Goal: Information Seeking & Learning: Learn about a topic

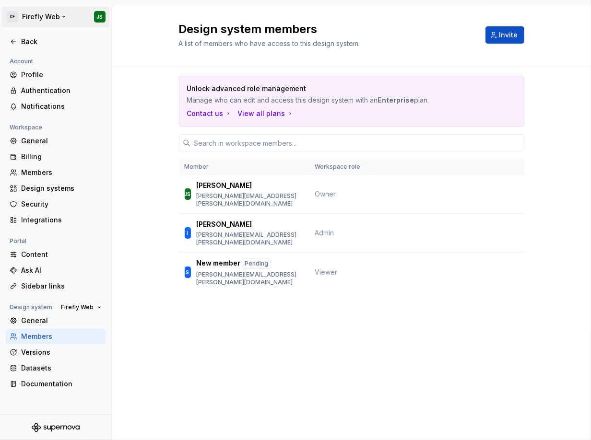
click at [10, 20] on html "CF Firefly Web JS Back Account Profile Authentication Notifications Workspace G…" at bounding box center [295, 220] width 591 height 440
click at [96, 146] on html "CF Firefly Web JS Back Account Profile Authentication Notifications Workspace G…" at bounding box center [295, 220] width 591 height 440
click at [15, 42] on icon at bounding box center [14, 42] width 8 height 8
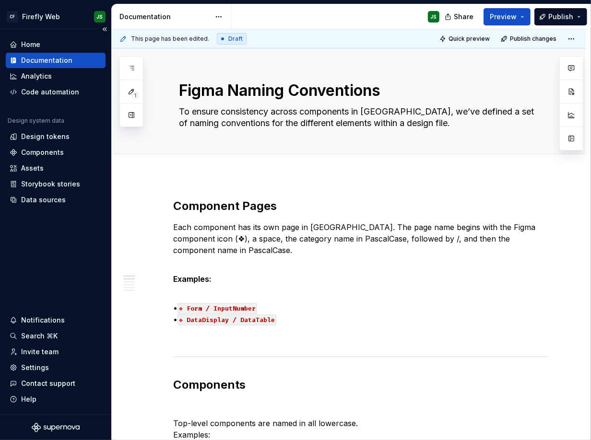
click at [67, 64] on div "Documentation" at bounding box center [46, 61] width 51 height 10
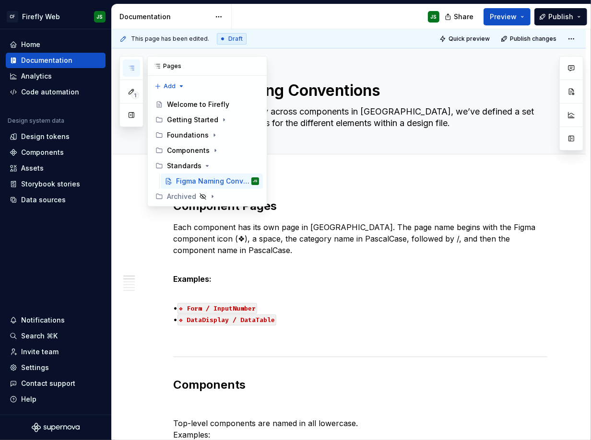
click at [126, 69] on button "button" at bounding box center [131, 67] width 17 height 17
click at [131, 71] on button "button" at bounding box center [131, 67] width 17 height 17
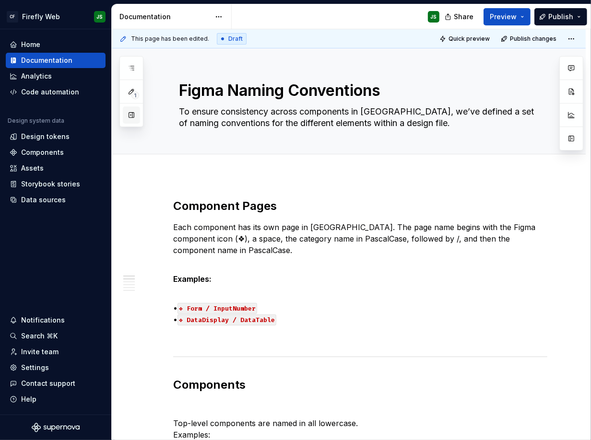
click at [131, 117] on button "button" at bounding box center [131, 114] width 17 height 17
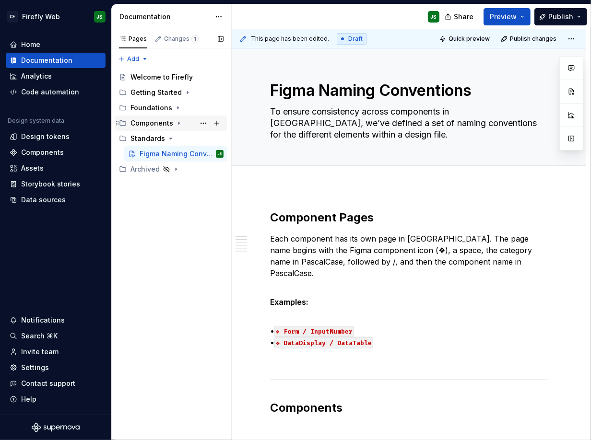
click at [179, 122] on icon "Page tree" at bounding box center [179, 123] width 8 height 8
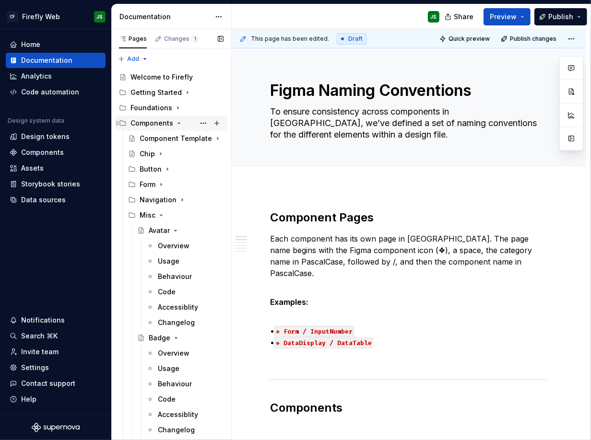
click at [179, 122] on icon "Page tree" at bounding box center [179, 123] width 8 height 8
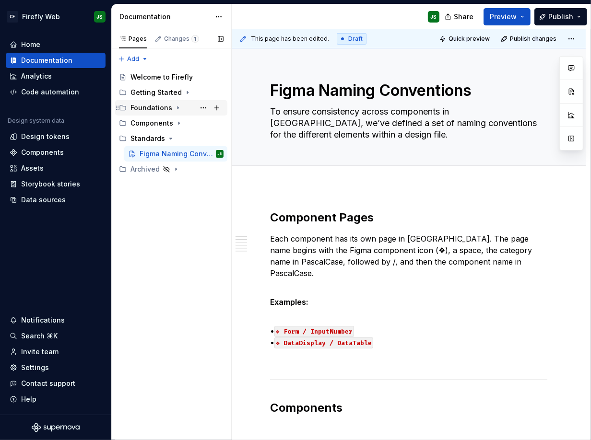
click at [176, 106] on icon "Page tree" at bounding box center [178, 108] width 8 height 8
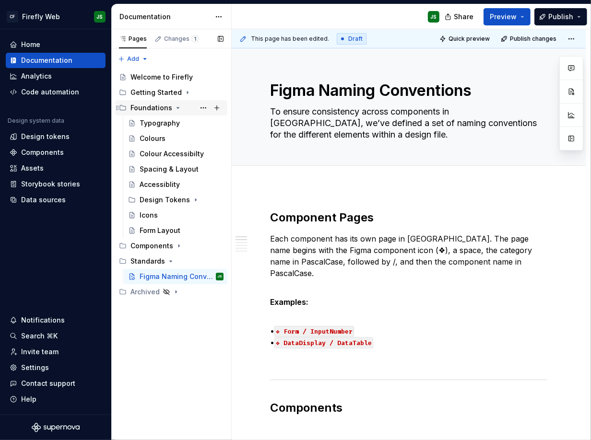
click at [176, 106] on icon "Page tree" at bounding box center [178, 108] width 8 height 8
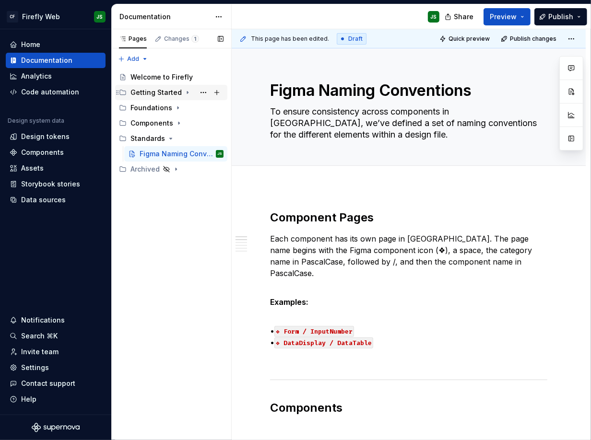
click at [187, 93] on icon "Page tree" at bounding box center [187, 93] width 1 height 2
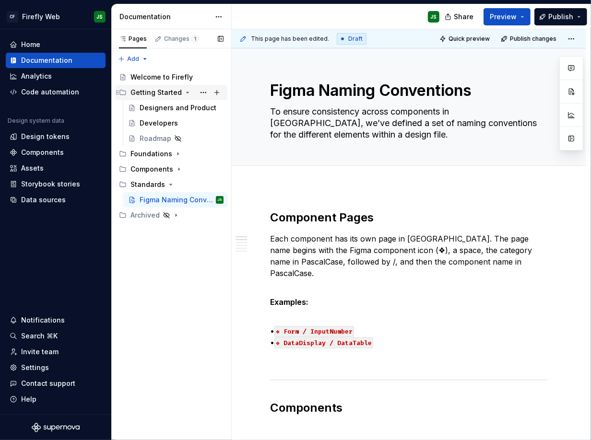
click at [187, 93] on icon "Page tree" at bounding box center [188, 92] width 2 height 1
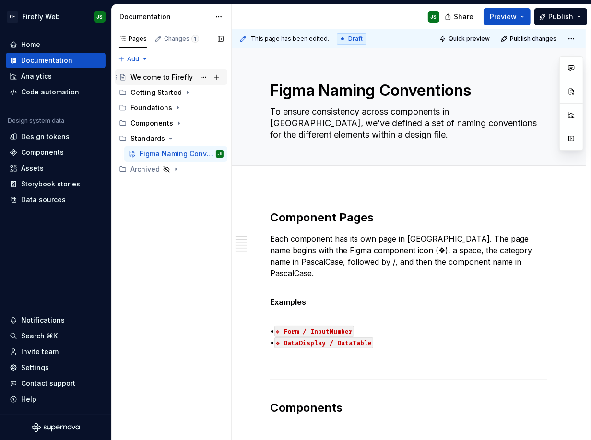
click at [148, 75] on div "Welcome to Firefly" at bounding box center [161, 77] width 62 height 10
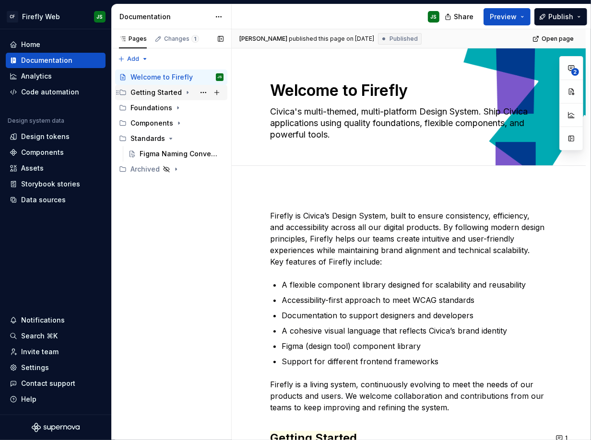
click at [154, 95] on div "Getting Started" at bounding box center [155, 93] width 51 height 10
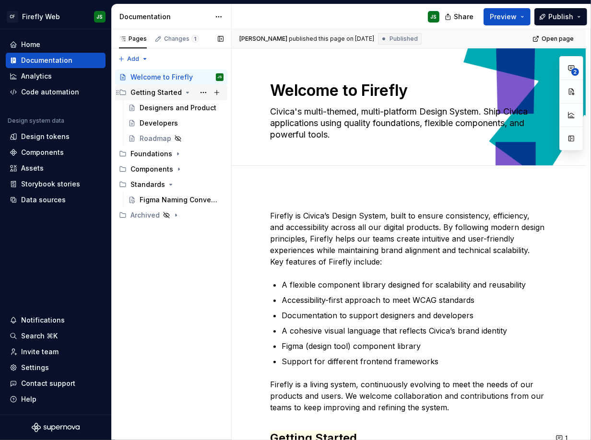
click at [152, 91] on div "Getting Started" at bounding box center [155, 93] width 51 height 10
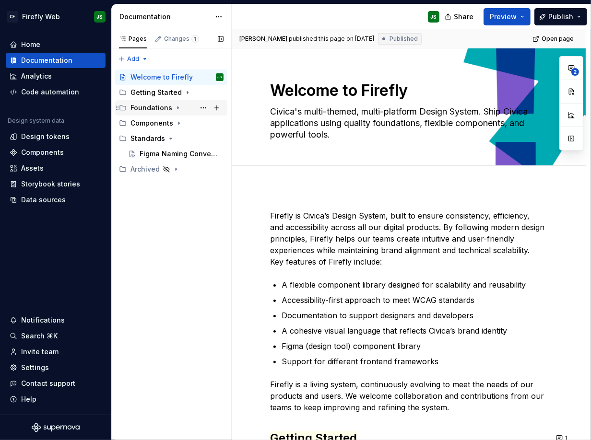
click at [164, 102] on div "Foundations" at bounding box center [176, 107] width 93 height 13
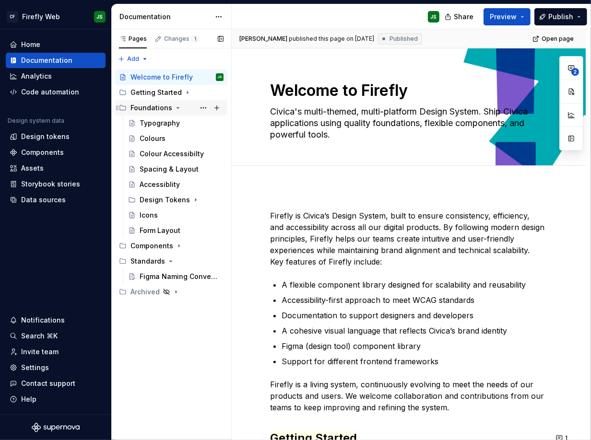
click at [160, 108] on div "Foundations" at bounding box center [151, 108] width 42 height 10
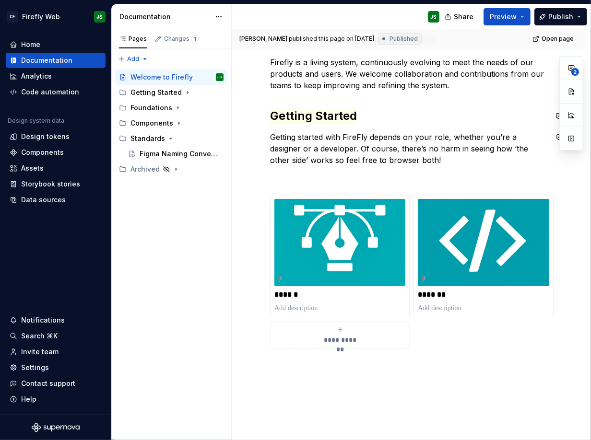
scroll to position [323, 0]
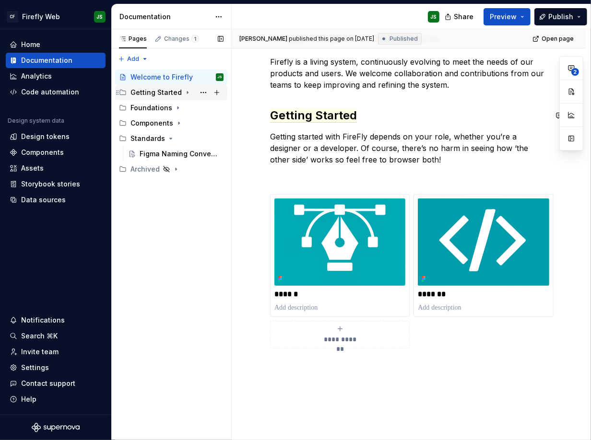
click at [160, 88] on div "Getting Started" at bounding box center [155, 93] width 51 height 10
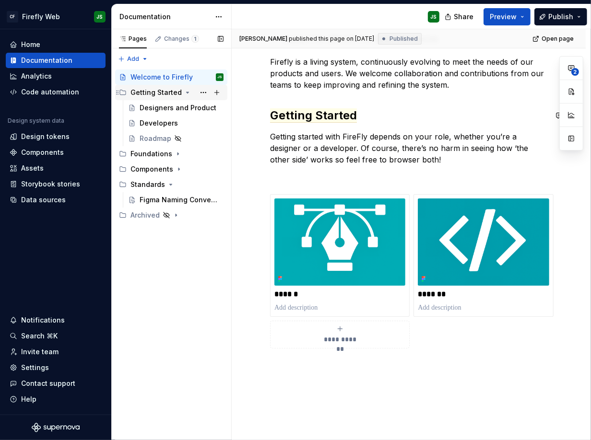
click at [160, 88] on div "Getting Started" at bounding box center [155, 93] width 51 height 10
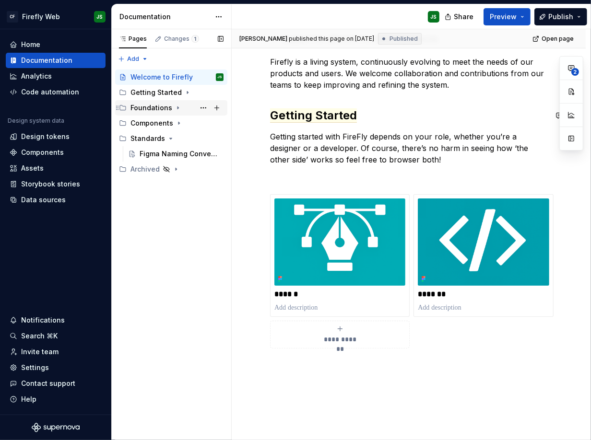
click at [160, 107] on div "Foundations" at bounding box center [151, 108] width 42 height 10
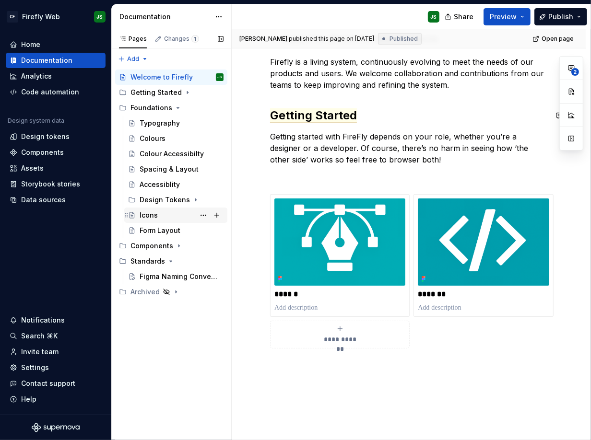
click at [155, 211] on div "Icons" at bounding box center [149, 216] width 18 height 10
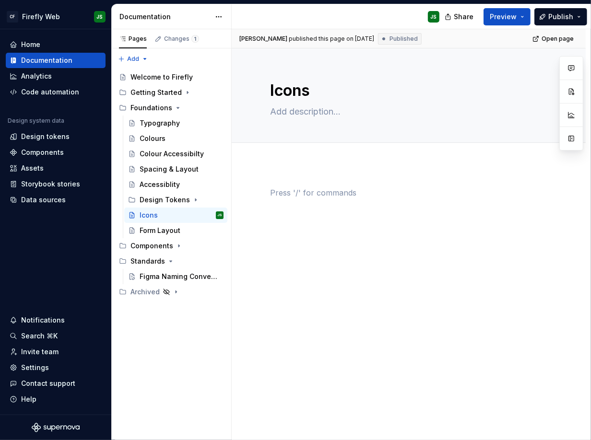
type textarea "*"
click at [289, 202] on div at bounding box center [408, 205] width 277 height 36
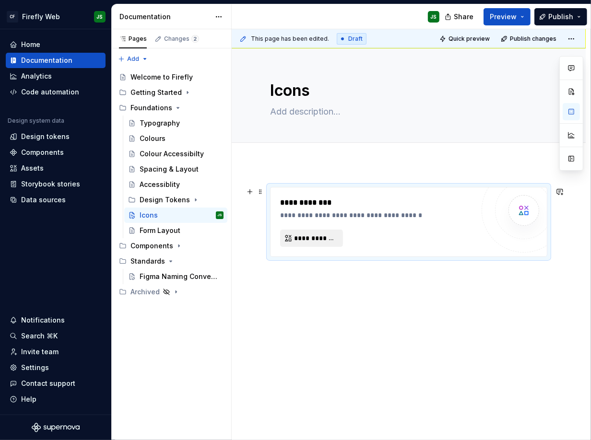
click at [329, 239] on span "**********" at bounding box center [315, 239] width 43 height 10
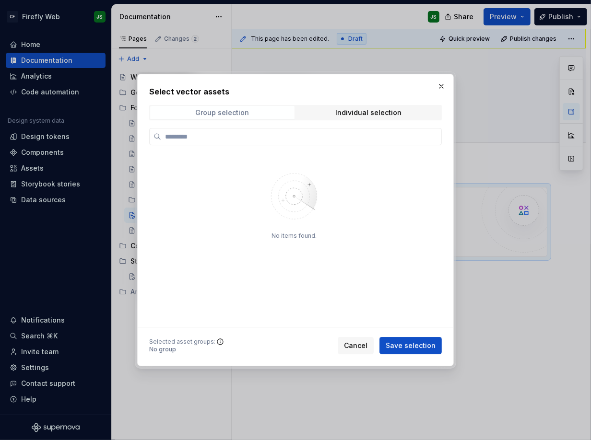
click at [234, 116] on div "Group selection" at bounding box center [223, 113] width 54 height 8
click at [232, 114] on div "Group selection" at bounding box center [223, 113] width 54 height 8
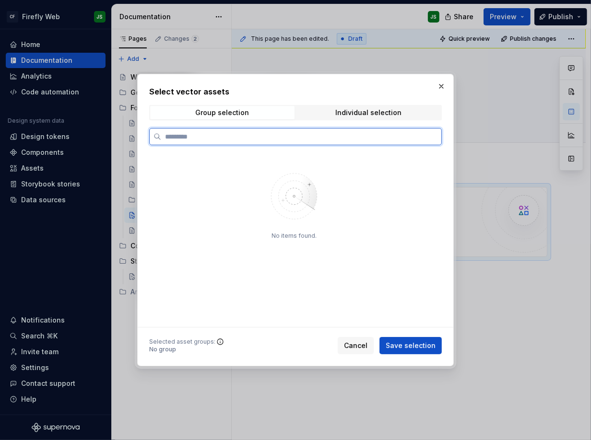
click at [236, 137] on input "search" at bounding box center [301, 137] width 280 height 10
type input "****"
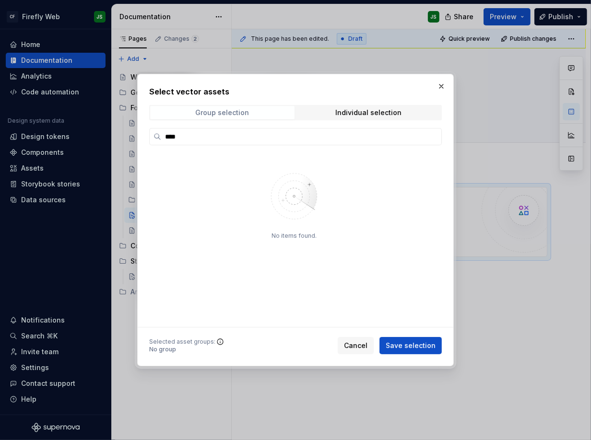
click at [197, 115] on div "Group selection" at bounding box center [223, 113] width 54 height 8
click at [370, 107] on span "Individual selection" at bounding box center [368, 112] width 144 height 13
type input "****"
click at [367, 345] on span "Cancel" at bounding box center [355, 346] width 23 height 10
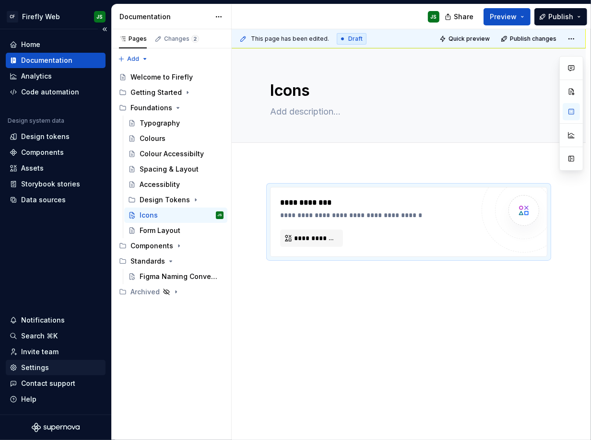
click at [44, 367] on div "Settings" at bounding box center [35, 368] width 28 height 10
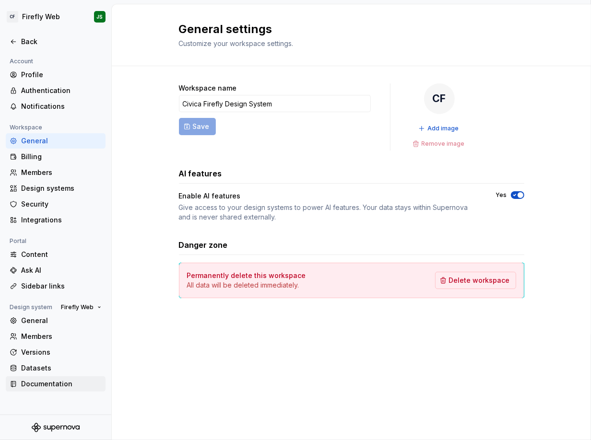
click at [67, 385] on div "Documentation" at bounding box center [61, 384] width 81 height 10
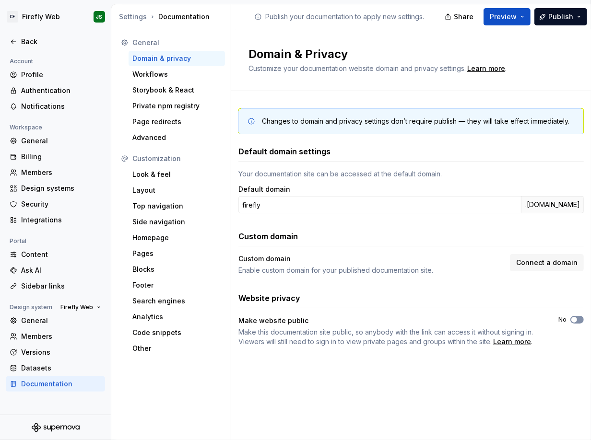
click at [575, 320] on icon "button" at bounding box center [574, 320] width 8 height 6
click at [12, 42] on icon at bounding box center [14, 42] width 8 height 8
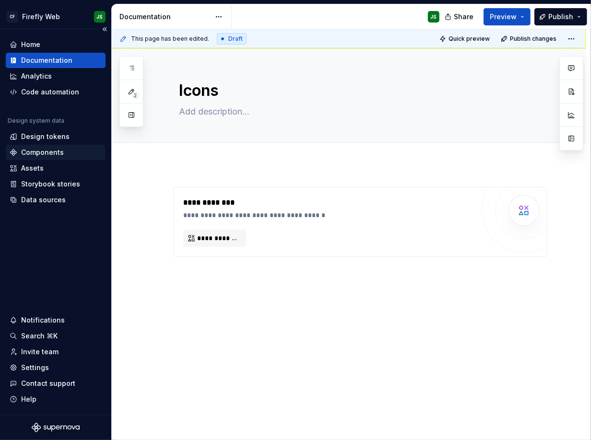
click at [76, 148] on div "Components" at bounding box center [56, 153] width 92 height 10
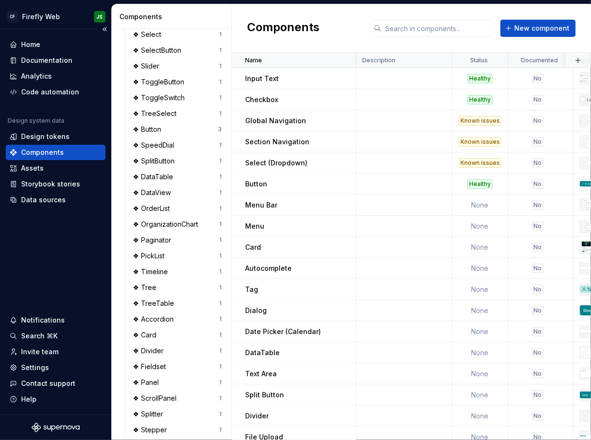
scroll to position [449, 0]
click at [38, 59] on div "Documentation" at bounding box center [46, 61] width 51 height 10
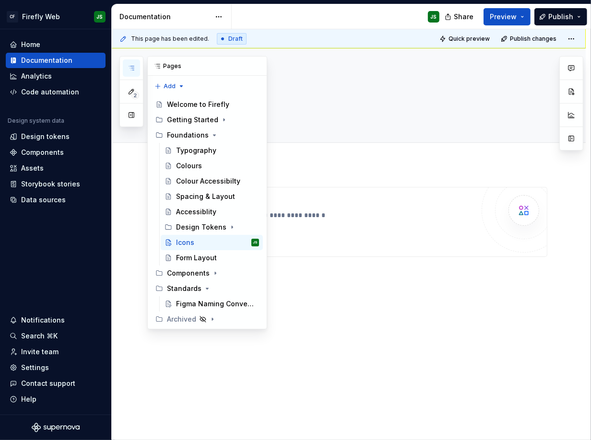
click at [137, 67] on button "button" at bounding box center [131, 67] width 17 height 17
click at [211, 276] on icon "Page tree" at bounding box center [215, 273] width 8 height 8
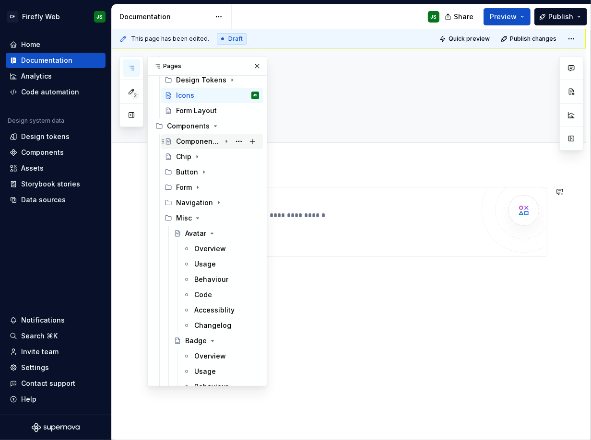
scroll to position [148, 0]
click at [199, 218] on div "Misc" at bounding box center [217, 217] width 83 height 13
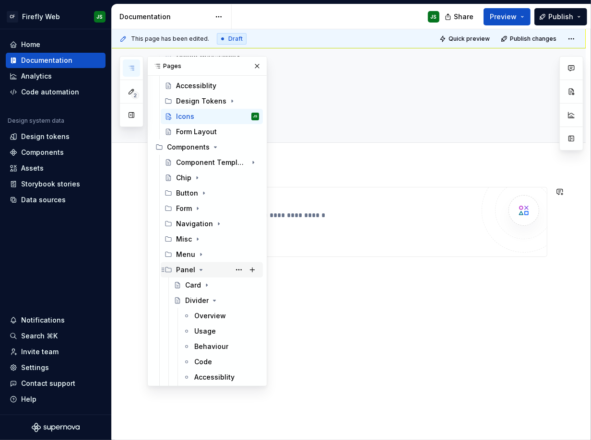
click at [197, 268] on icon "Page tree" at bounding box center [201, 270] width 8 height 8
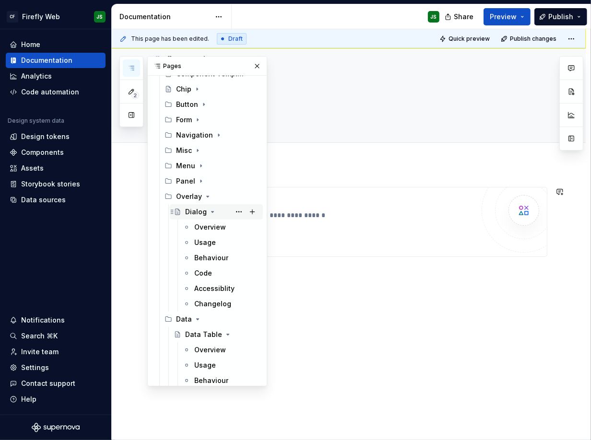
scroll to position [216, 0]
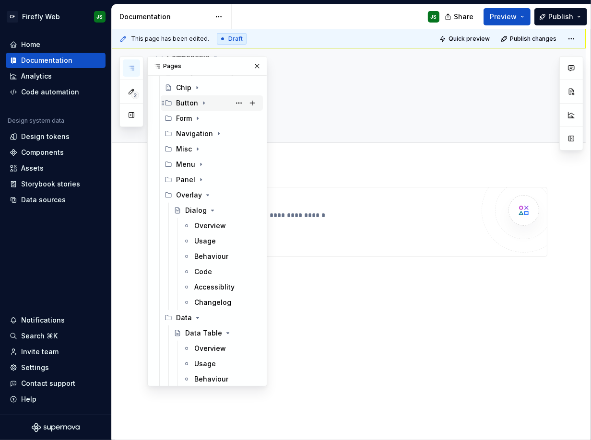
click at [203, 103] on icon "Page tree" at bounding box center [203, 103] width 1 height 2
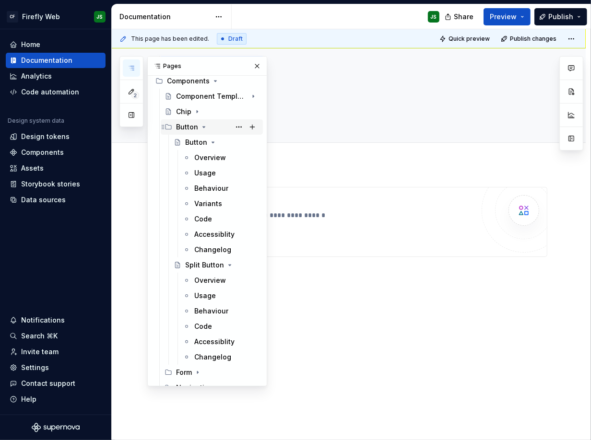
scroll to position [189, 0]
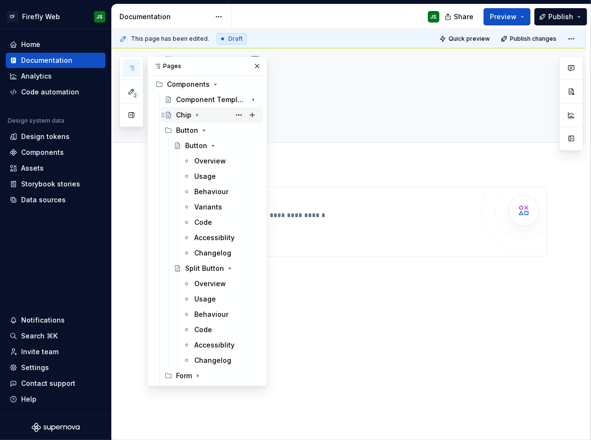
click at [201, 115] on div "Chip" at bounding box center [217, 114] width 83 height 13
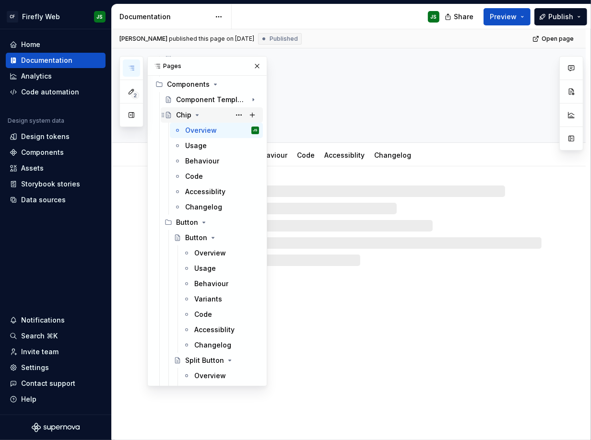
click at [201, 115] on div "Chip" at bounding box center [217, 114] width 83 height 13
click at [193, 114] on icon "Page tree" at bounding box center [197, 115] width 8 height 8
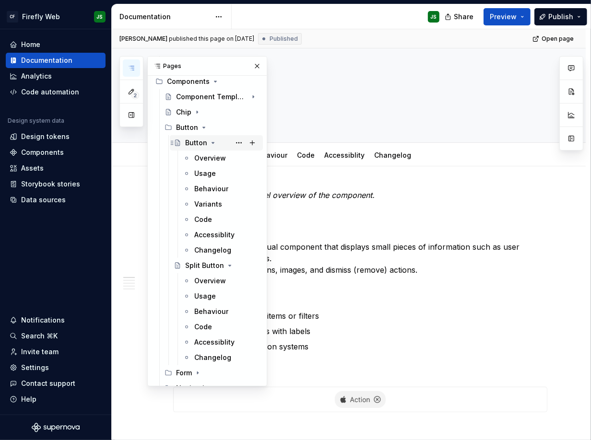
scroll to position [191, 0]
click at [211, 140] on icon "Page tree" at bounding box center [213, 144] width 8 height 8
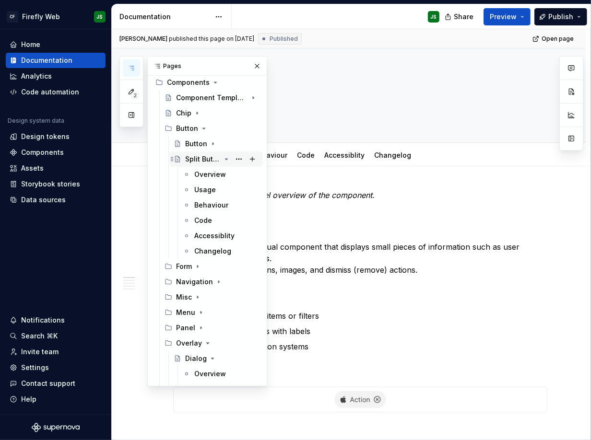
click at [224, 155] on icon "Page tree" at bounding box center [227, 159] width 8 height 8
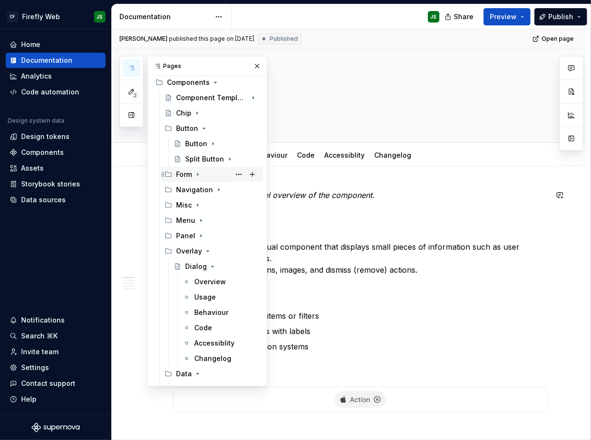
click at [194, 171] on icon "Page tree" at bounding box center [198, 175] width 8 height 8
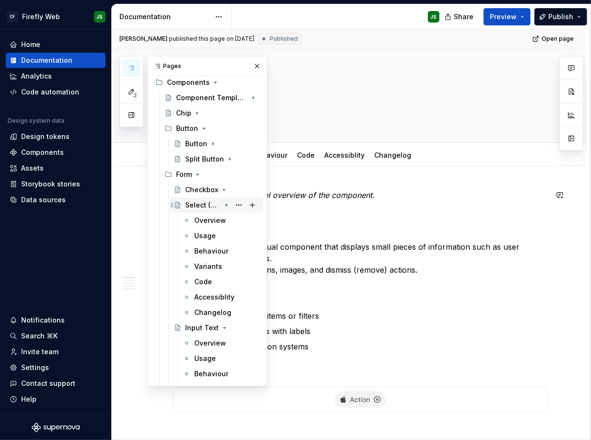
click at [223, 204] on icon "Page tree" at bounding box center [227, 205] width 8 height 8
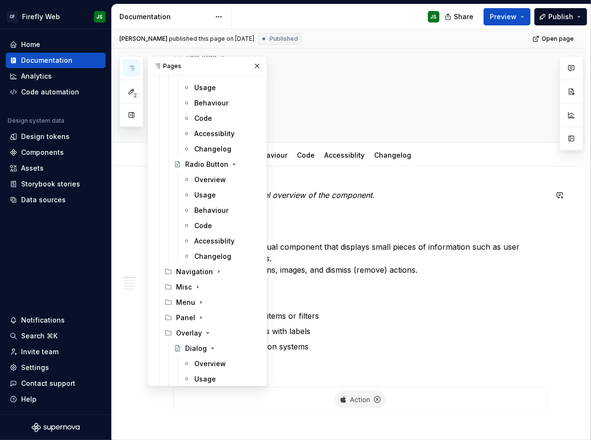
scroll to position [733, 0]
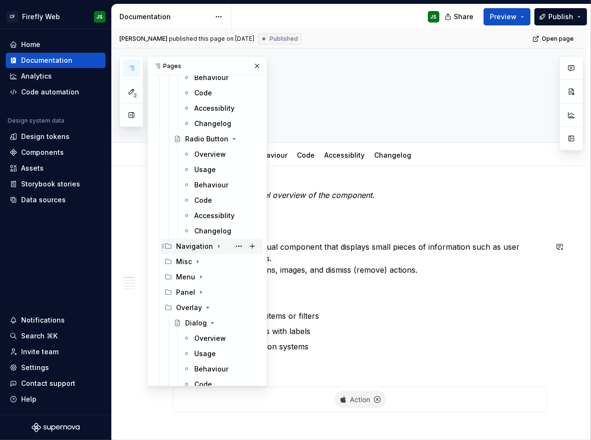
click at [183, 243] on div "Navigation" at bounding box center [194, 247] width 37 height 10
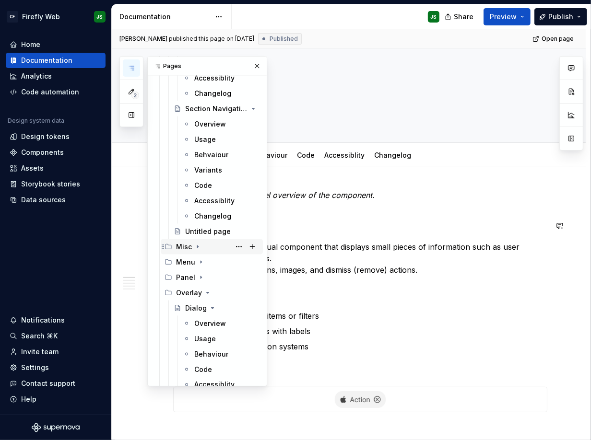
scroll to position [1018, 0]
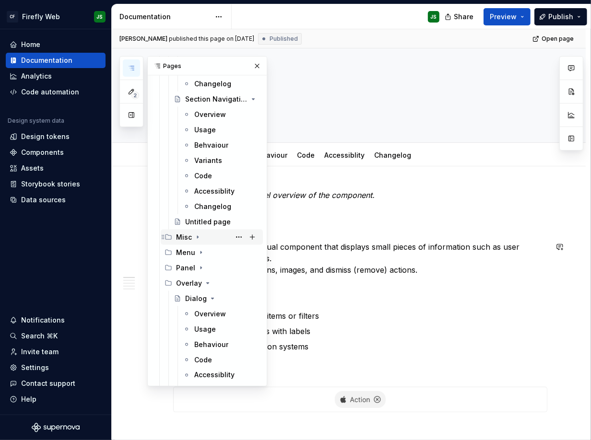
click at [188, 237] on div "Misc" at bounding box center [184, 238] width 16 height 10
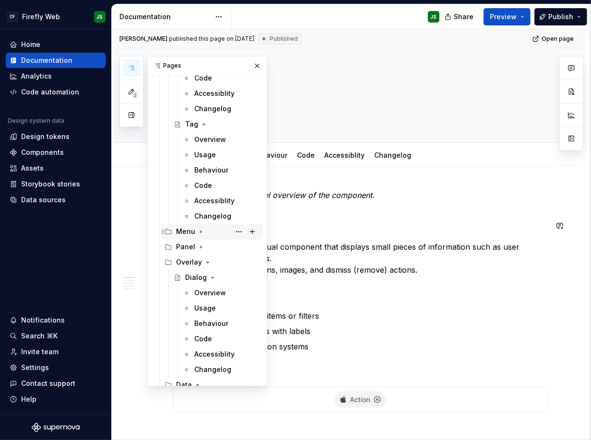
click at [201, 228] on icon "Page tree" at bounding box center [201, 232] width 8 height 8
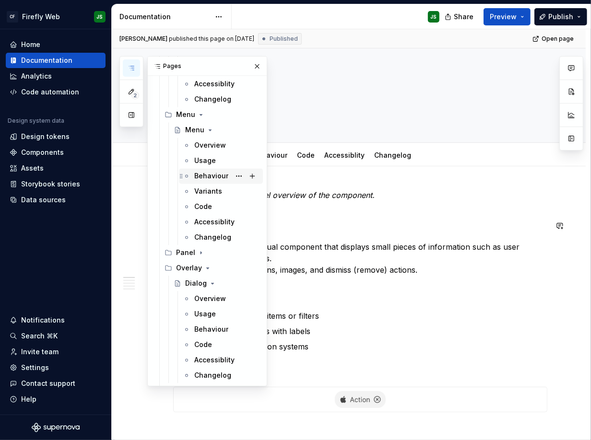
scroll to position [1504, 0]
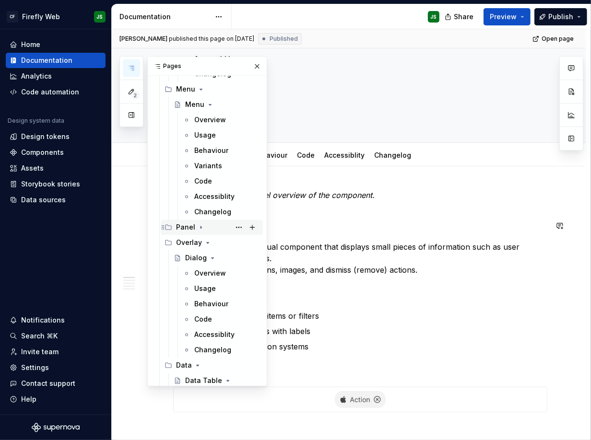
drag, startPoint x: 200, startPoint y: 224, endPoint x: 225, endPoint y: 223, distance: 25.0
click at [201, 224] on icon "Page tree" at bounding box center [201, 227] width 8 height 8
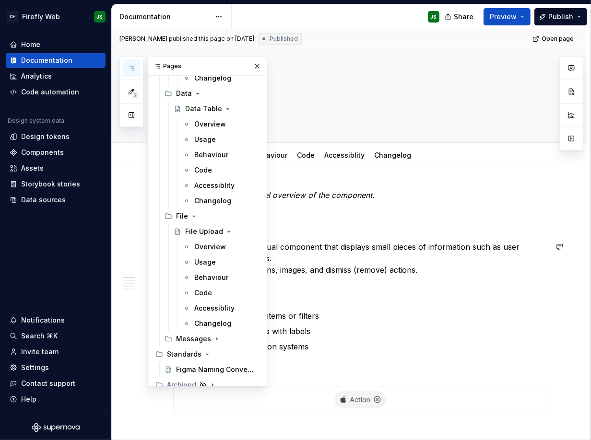
scroll to position [2014, 0]
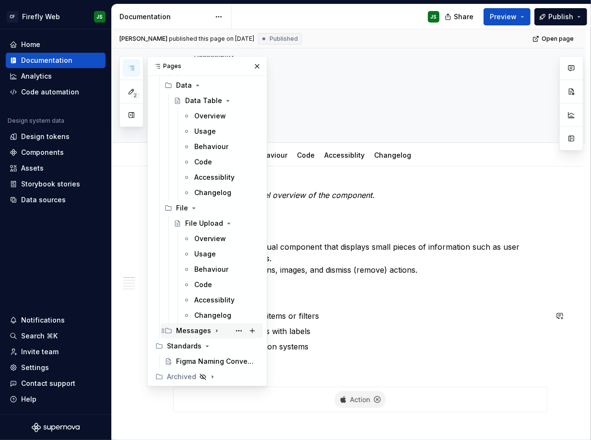
click at [215, 330] on icon "Page tree" at bounding box center [217, 331] width 8 height 8
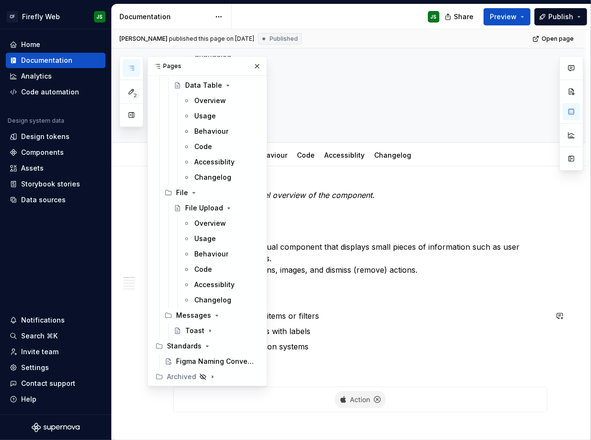
click at [398, 312] on p "Representing selected items or filters" at bounding box center [366, 316] width 363 height 12
click at [254, 65] on button "button" at bounding box center [256, 65] width 13 height 13
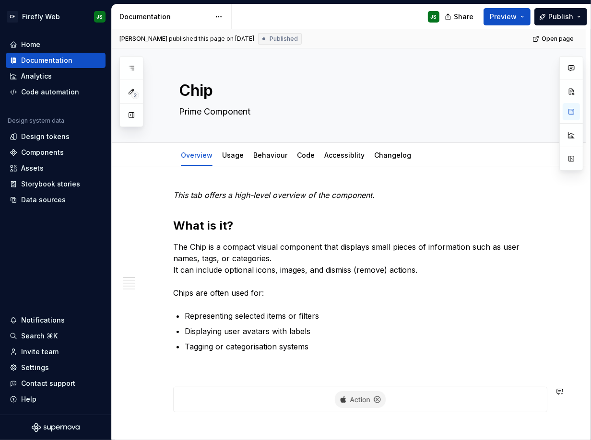
type textarea "*"
